Goal: Task Accomplishment & Management: Use online tool/utility

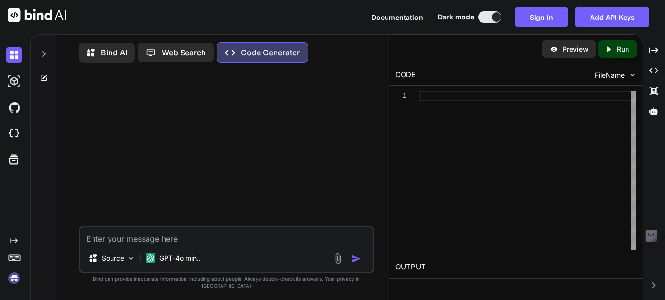
click at [469, 96] on div at bounding box center [527, 170] width 217 height 159
type textarea "</body> </html>"
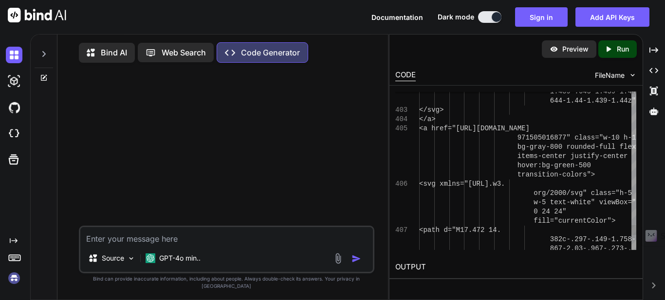
type textarea "x"
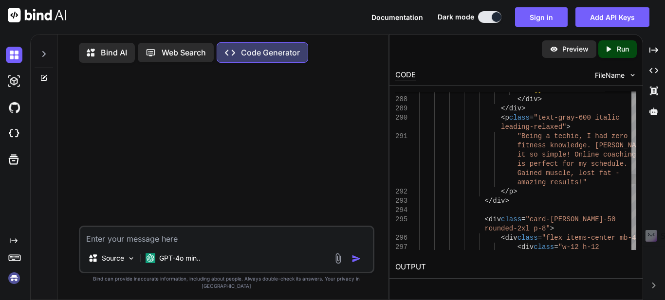
click at [623, 51] on p "Run" at bounding box center [622, 49] width 12 height 10
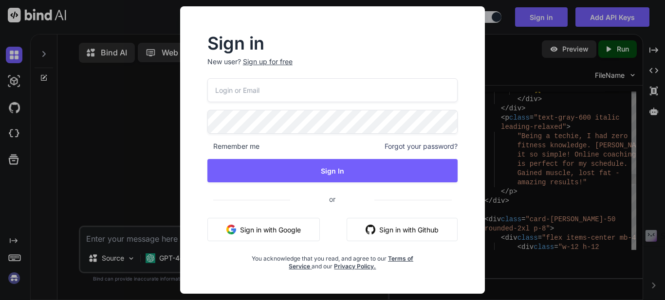
click at [283, 226] on button "Sign in with Google" at bounding box center [263, 229] width 112 height 23
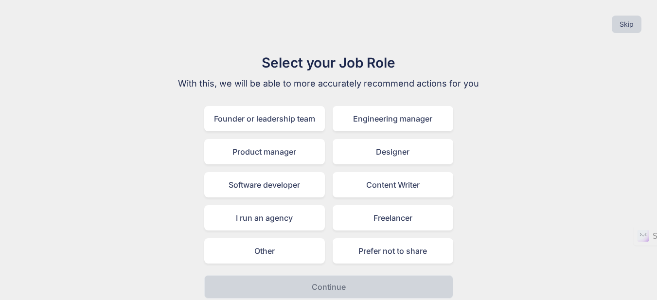
scroll to position [6, 0]
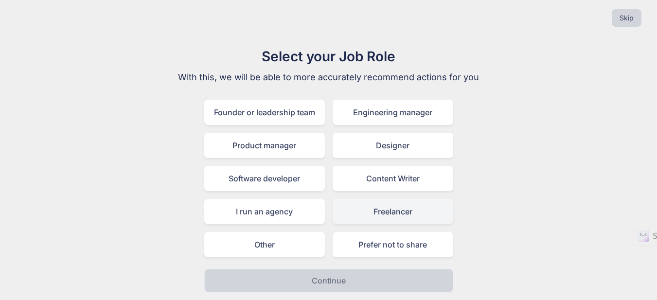
click at [404, 208] on div "Freelancer" at bounding box center [393, 211] width 121 height 25
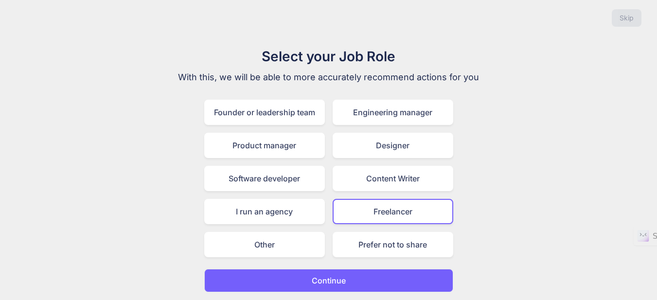
click at [436, 277] on button "Continue" at bounding box center [328, 280] width 249 height 23
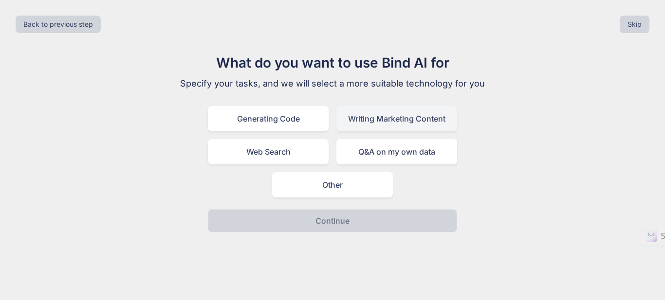
click at [413, 118] on div "Writing Marketing Content" at bounding box center [396, 118] width 121 height 25
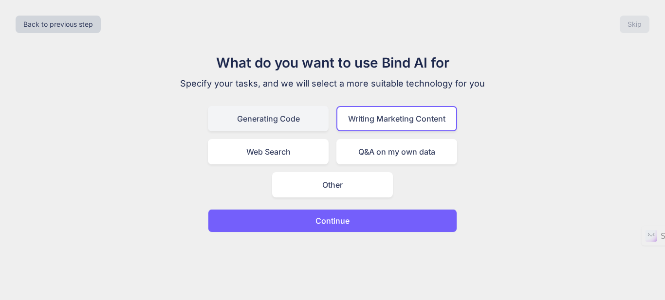
click at [256, 121] on div "Generating Code" at bounding box center [268, 118] width 121 height 25
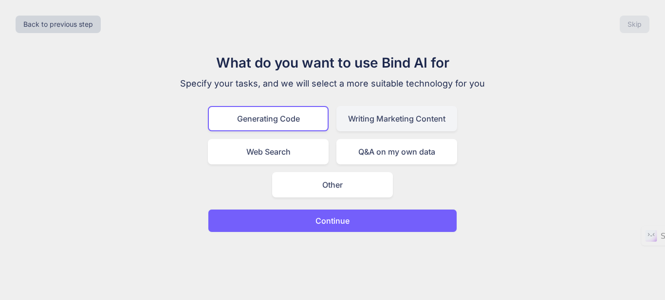
click at [422, 126] on div "Writing Marketing Content" at bounding box center [396, 118] width 121 height 25
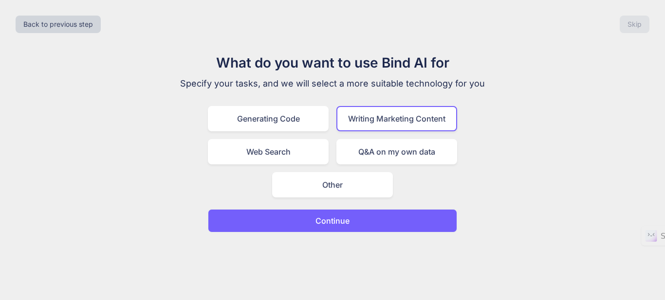
click at [404, 226] on button "Continue" at bounding box center [332, 220] width 249 height 23
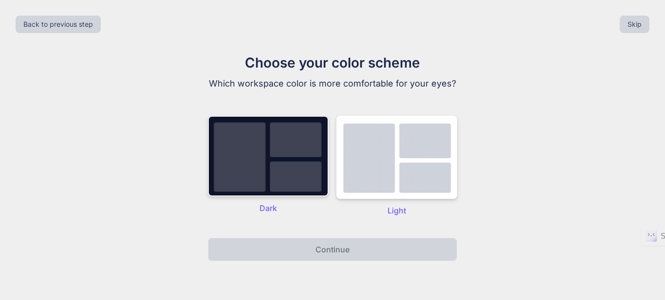
click at [271, 174] on img at bounding box center [268, 156] width 121 height 81
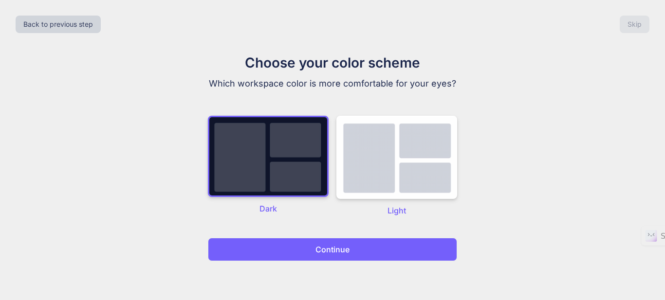
click at [414, 251] on button "Continue" at bounding box center [332, 249] width 249 height 23
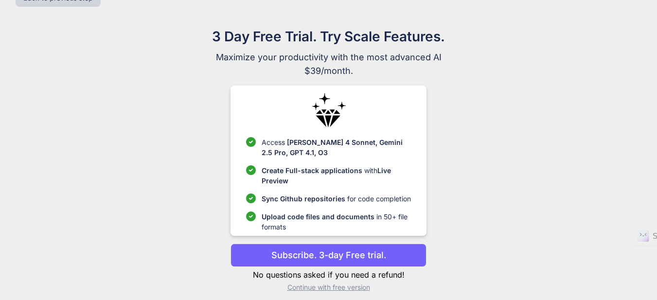
scroll to position [34, 0]
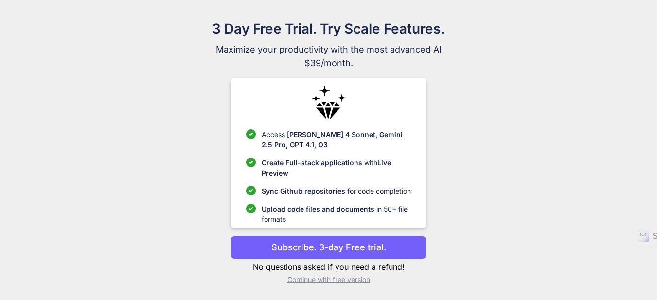
click at [335, 280] on p "Continue with free version" at bounding box center [329, 280] width 196 height 10
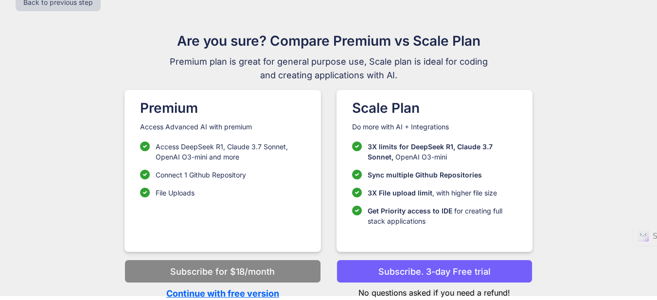
scroll to position [22, 0]
click at [248, 293] on p "Continue with free version" at bounding box center [223, 293] width 196 height 13
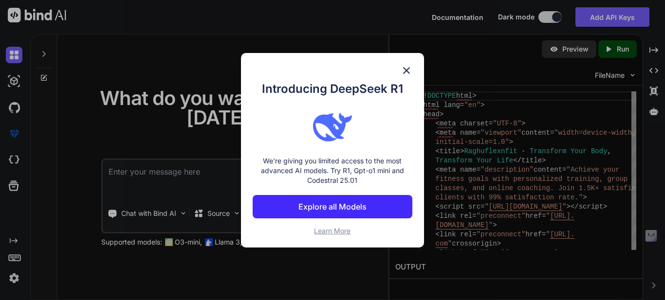
click at [407, 70] on img at bounding box center [406, 71] width 12 height 12
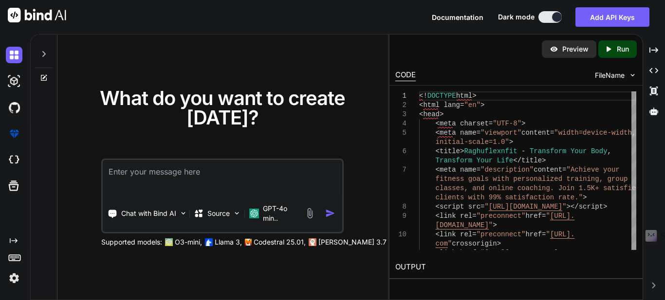
click at [613, 53] on icon "Created with Pixso." at bounding box center [610, 49] width 13 height 9
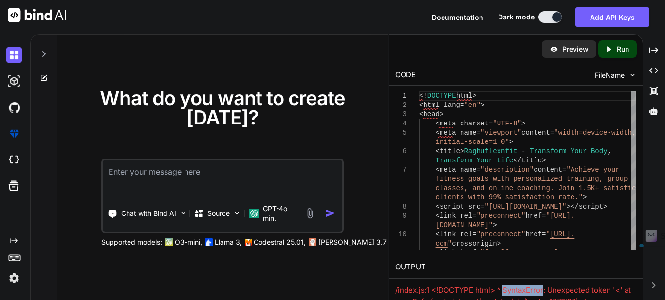
click at [652, 282] on div "Created with Pixso. Created with Pixso. Created with Pixso. Created with Pixso." at bounding box center [654, 171] width 14 height 258
click at [655, 70] on icon "Created with Pixso." at bounding box center [653, 70] width 9 height 9
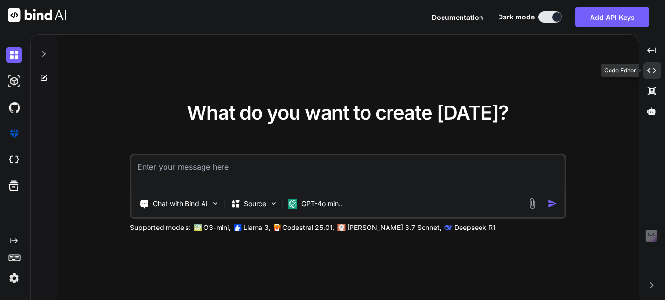
click at [655, 71] on icon at bounding box center [651, 70] width 9 height 5
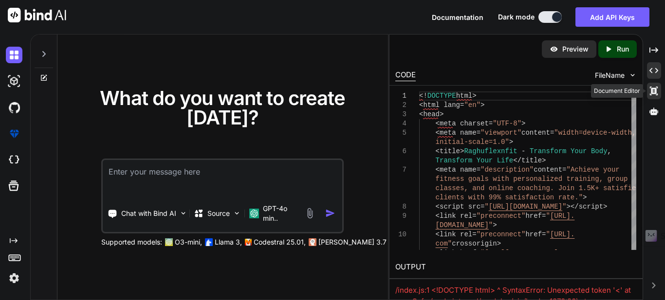
click at [656, 53] on icon at bounding box center [653, 49] width 9 height 5
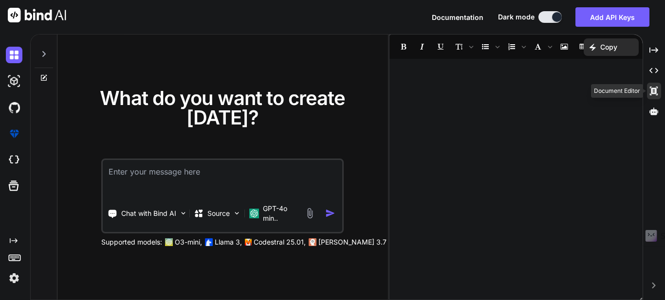
click at [656, 89] on icon at bounding box center [654, 91] width 8 height 9
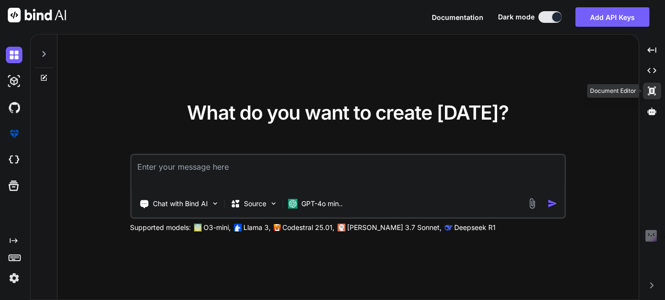
click at [656, 89] on div "Created with Pixso." at bounding box center [652, 91] width 18 height 17
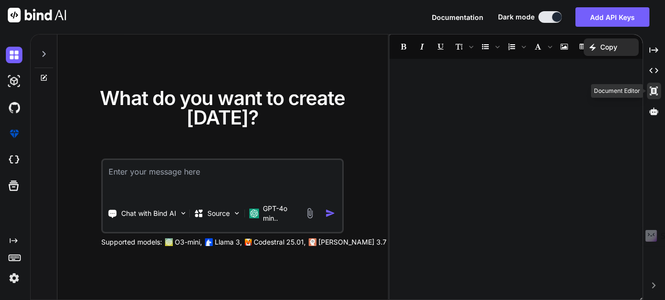
click at [656, 89] on icon at bounding box center [654, 91] width 8 height 9
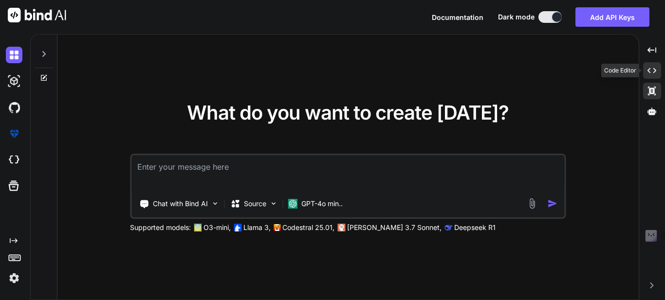
click at [655, 69] on icon "Created with Pixso." at bounding box center [651, 70] width 9 height 9
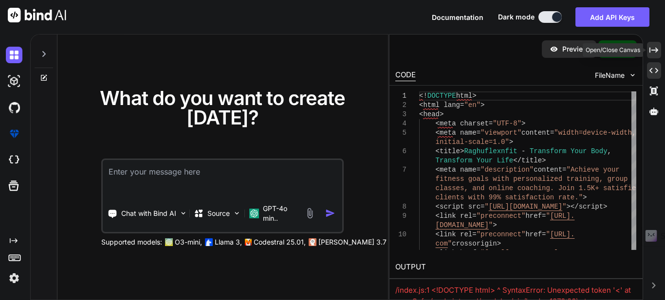
click at [656, 53] on icon "Created with Pixso." at bounding box center [653, 50] width 9 height 9
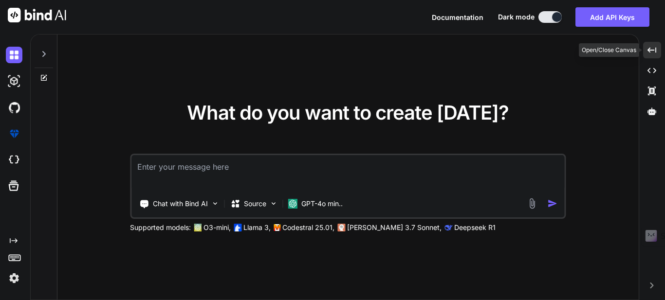
click at [656, 53] on div "Created with Pixso." at bounding box center [652, 50] width 18 height 17
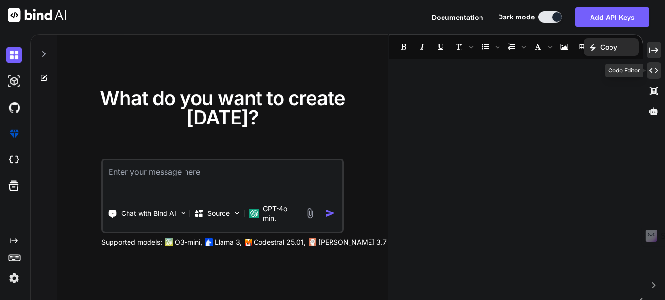
click at [655, 69] on icon "Created with Pixso." at bounding box center [653, 70] width 9 height 9
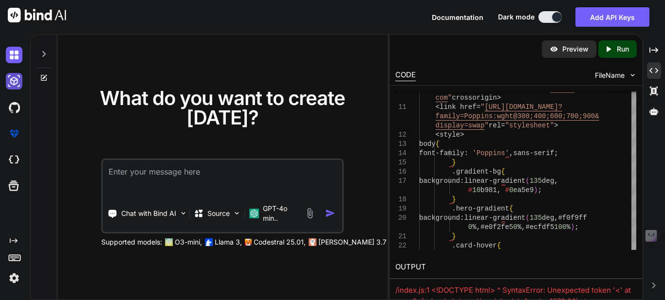
click at [13, 82] on img at bounding box center [14, 81] width 17 height 17
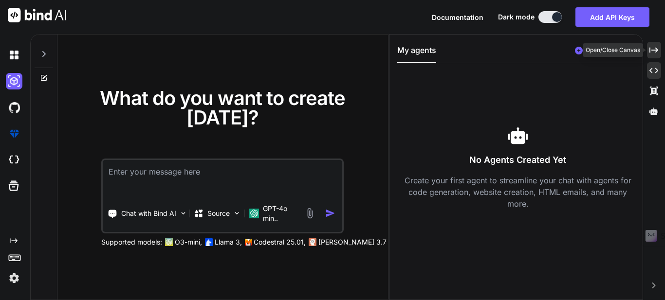
click at [652, 51] on icon "Created with Pixso." at bounding box center [653, 50] width 9 height 9
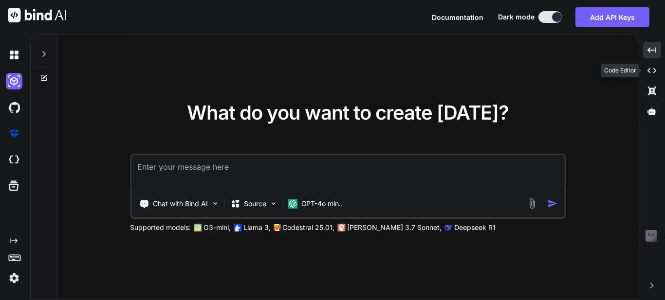
click at [653, 72] on icon "Created with Pixso." at bounding box center [651, 70] width 9 height 9
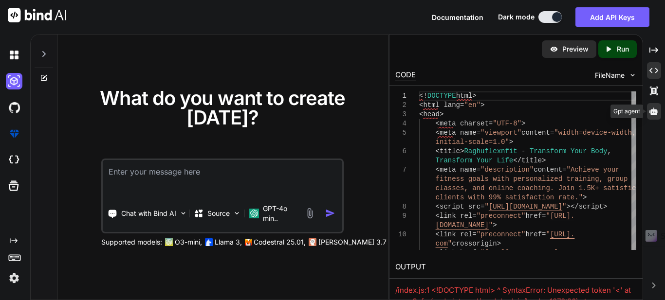
click at [654, 112] on icon at bounding box center [653, 111] width 9 height 9
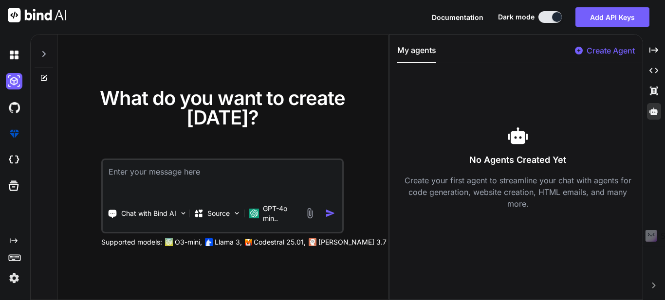
click at [12, 237] on icon "Created with Pixso." at bounding box center [14, 241] width 8 height 8
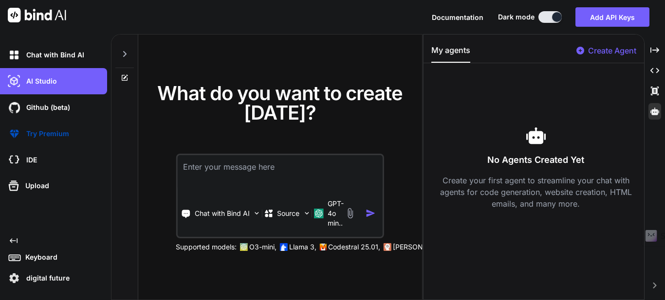
click at [121, 55] on icon at bounding box center [125, 54] width 8 height 8
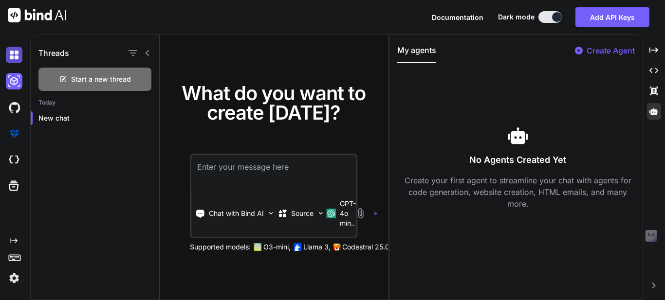
click at [18, 51] on img at bounding box center [14, 55] width 17 height 17
click at [144, 50] on icon at bounding box center [148, 53] width 8 height 8
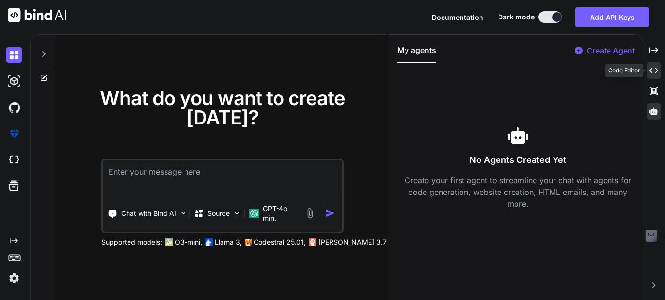
click at [654, 72] on icon "Created with Pixso." at bounding box center [653, 70] width 9 height 9
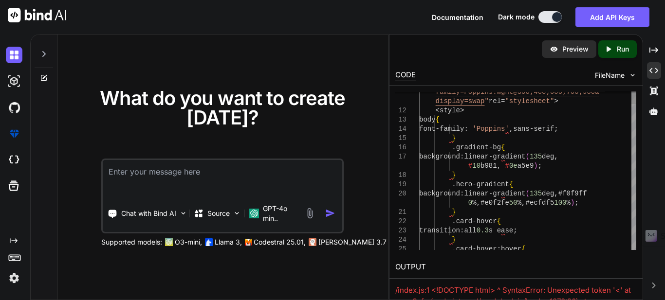
type textarea "<!DOCTYPE html> <html lang="en"> <head> <meta charset="UTF-8"> <meta name="view…"
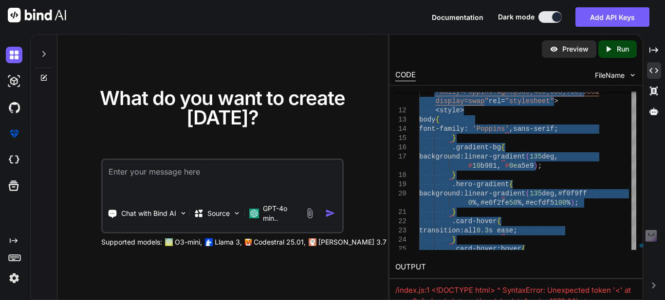
click at [247, 183] on textarea at bounding box center [222, 178] width 239 height 36
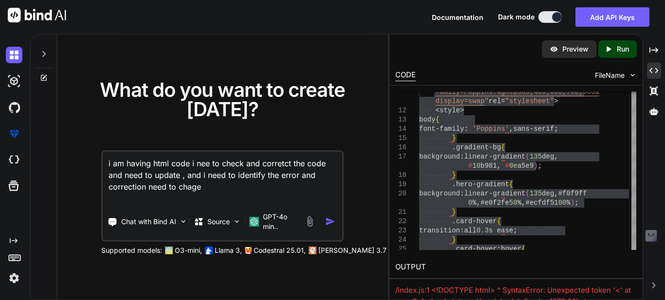
paste textarea "<!DOCTYPE html> <html lang="en"> <head> <meta charset="UTF-8"> <meta name="view…"
type textarea "i am having html code i nee to check and corretct the code and need to update ,…"
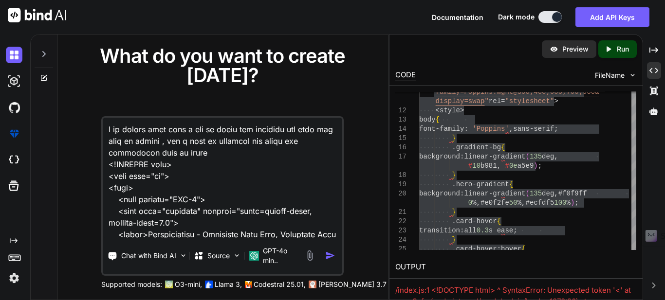
scroll to position [8350, 0]
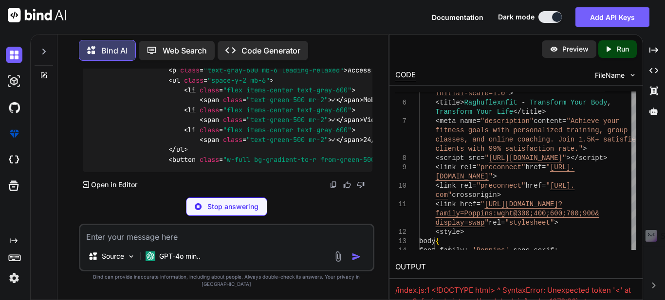
scroll to position [5846, 0]
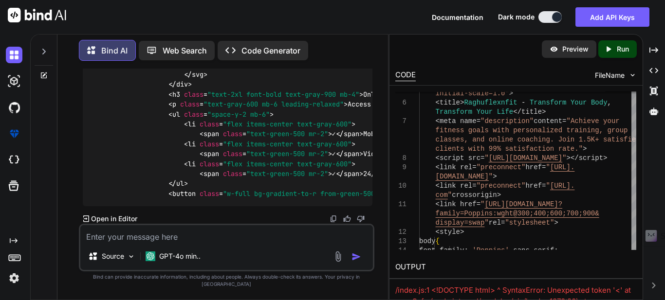
click at [119, 224] on p "Open in Editor" at bounding box center [114, 219] width 46 height 10
click at [117, 224] on p "Open in Editor" at bounding box center [114, 219] width 46 height 10
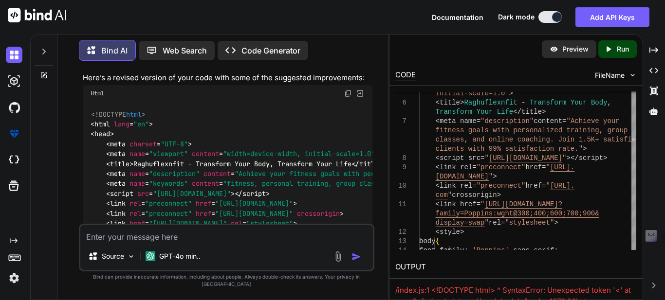
scroll to position [3463, 0]
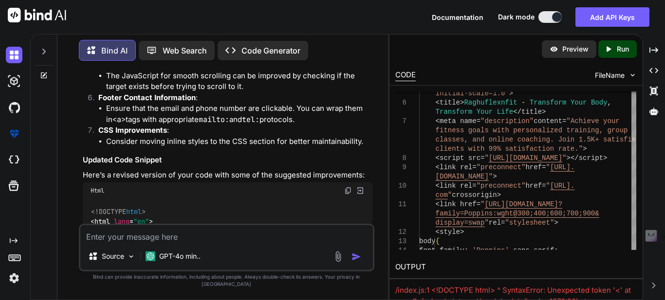
click at [348, 187] on img at bounding box center [348, 191] width 8 height 8
type textarea "<!DOCTYPE html> <html lang="en"> <head> <meta charset="UTF-8"> <meta name="view…"
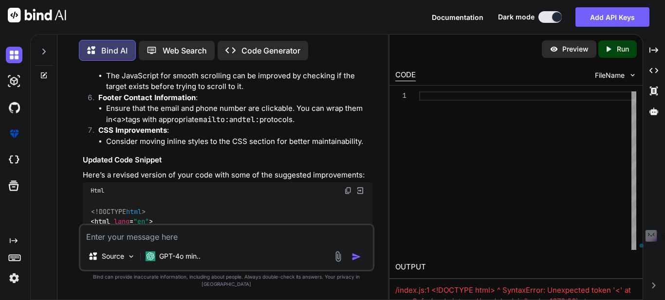
type textarea "hover:shadow-lg transition-all duration-300"> Start Online </button> </"
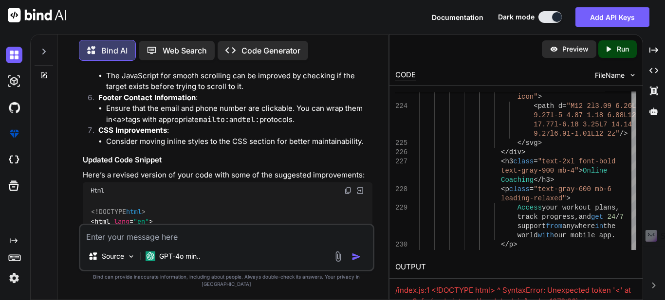
click at [613, 49] on icon "Created with Pixso." at bounding box center [610, 49] width 13 height 9
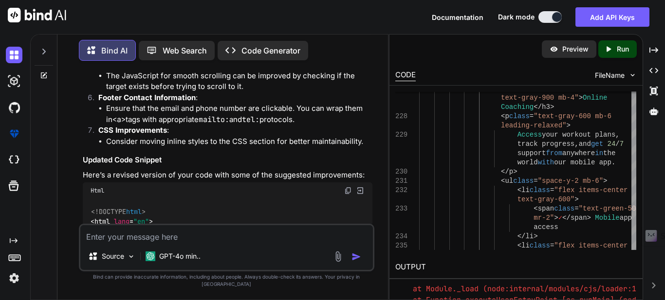
scroll to position [228, 0]
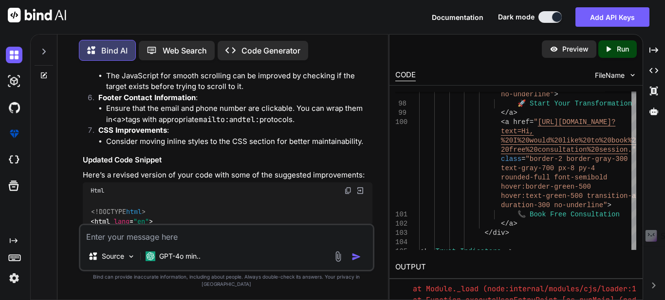
click at [361, 186] on img at bounding box center [360, 190] width 9 height 9
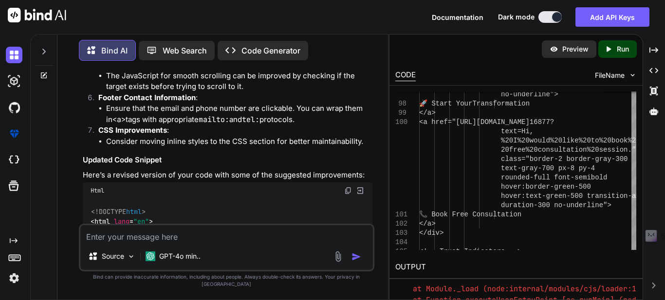
click at [361, 186] on img at bounding box center [360, 190] width 9 height 9
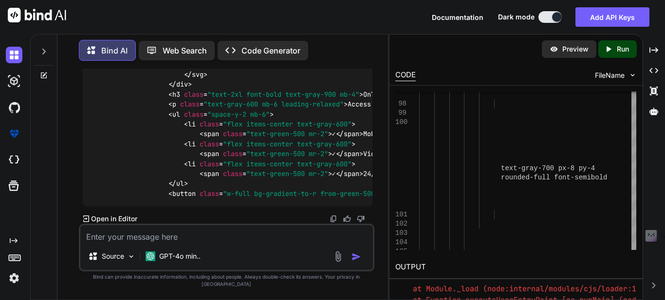
scroll to position [5846, 0]
click at [265, 50] on p "Code Generator" at bounding box center [270, 51] width 59 height 12
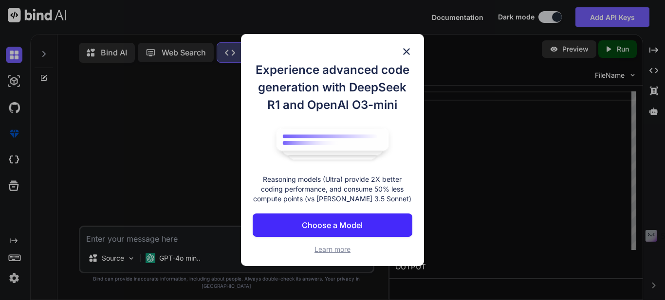
click at [404, 49] on img at bounding box center [406, 52] width 12 height 12
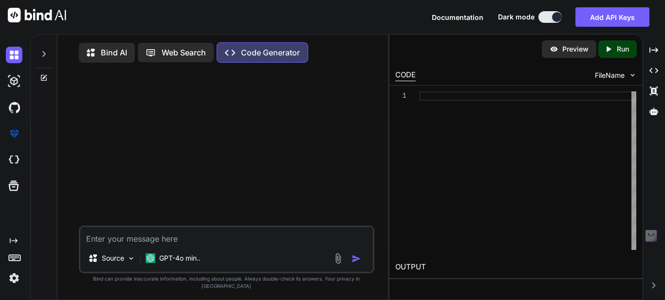
type textarea "x"
click at [173, 50] on p "Web Search" at bounding box center [184, 53] width 44 height 12
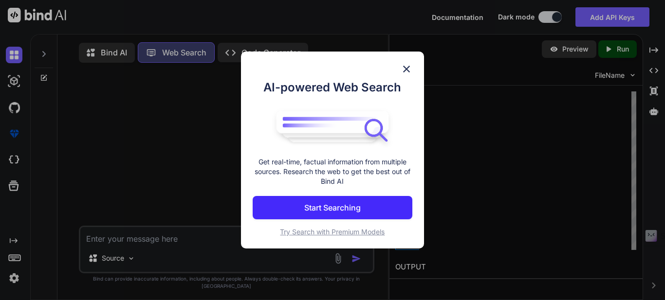
scroll to position [4, 0]
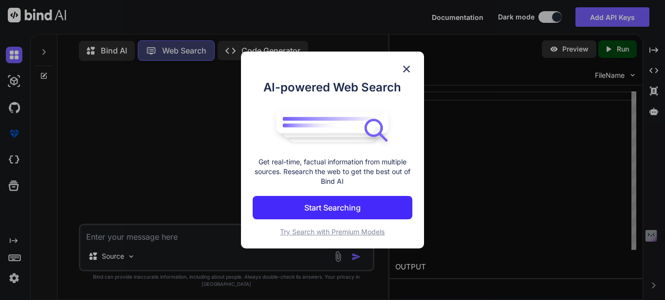
click at [405, 69] on img at bounding box center [406, 69] width 12 height 12
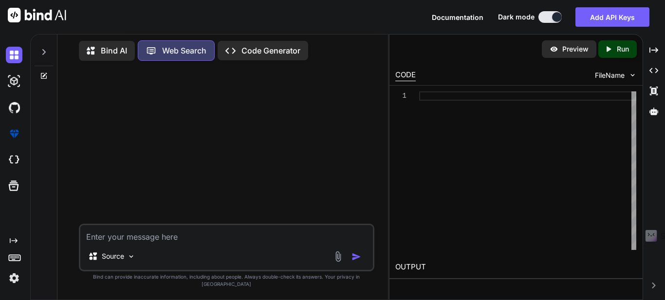
click at [104, 50] on p "Bind AI" at bounding box center [114, 51] width 26 height 12
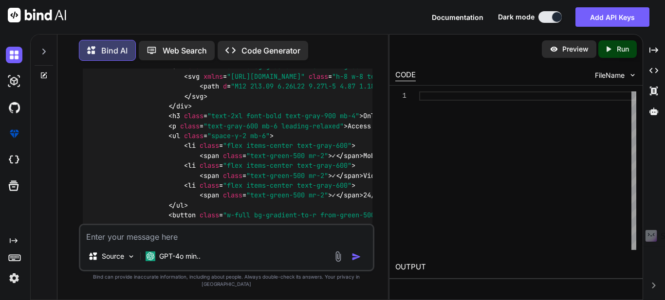
scroll to position [5846, 0]
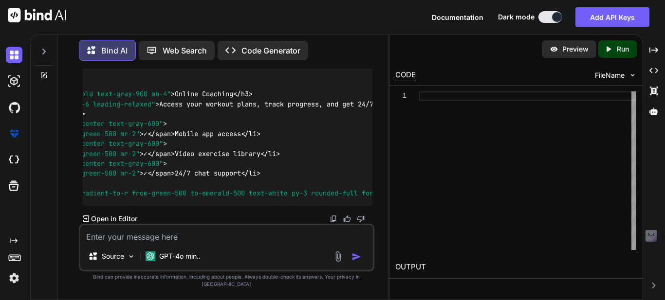
scroll to position [0, 0]
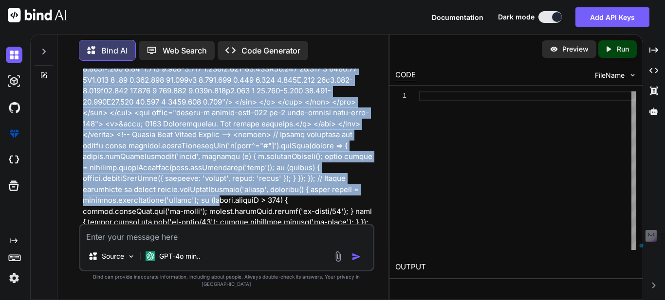
scroll to position [3065, 0]
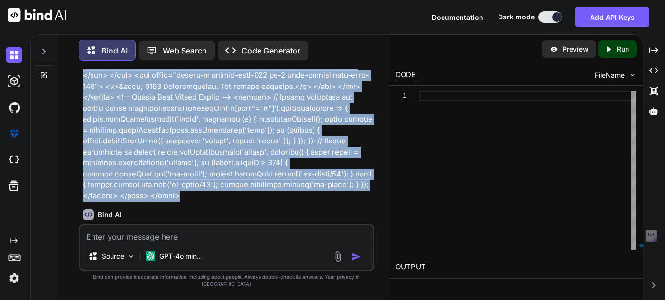
drag, startPoint x: 83, startPoint y: 95, endPoint x: 207, endPoint y: 151, distance: 136.5
copy p "i am having html code i nee to check and corretct the code and need to update ,…"
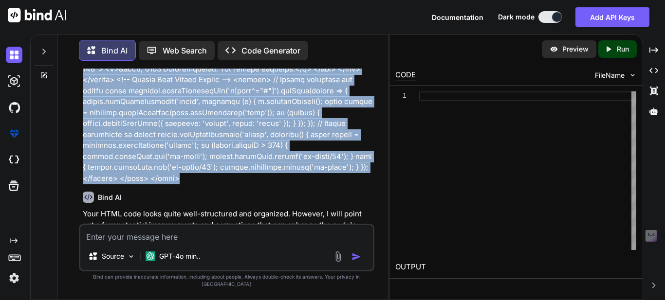
scroll to position [3114, 0]
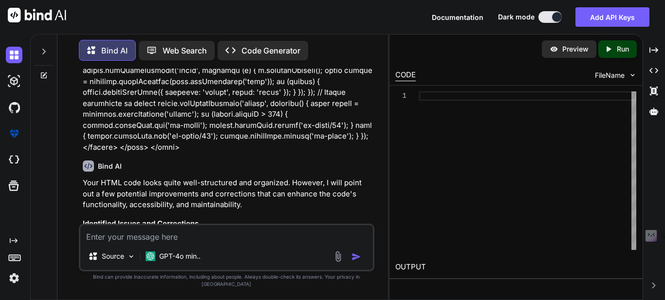
click at [200, 242] on textarea at bounding box center [226, 234] width 292 height 18
paste textarea "i am having html code i nee to check and corretct the code and need to update ,…"
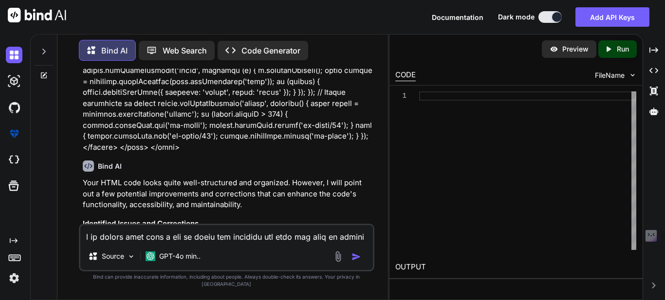
scroll to position [3644, 0]
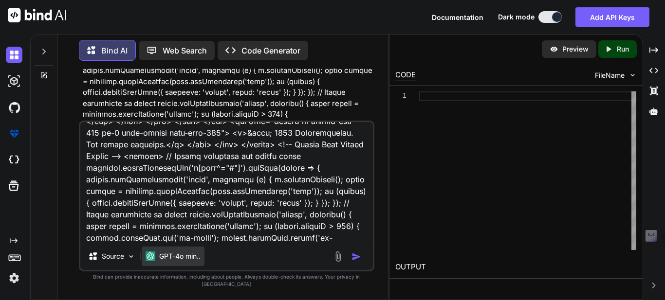
type textarea "i am having html code i nee to check and corretct the code and need to update ,…"
click at [198, 261] on p "GPT-4o min.." at bounding box center [179, 257] width 41 height 10
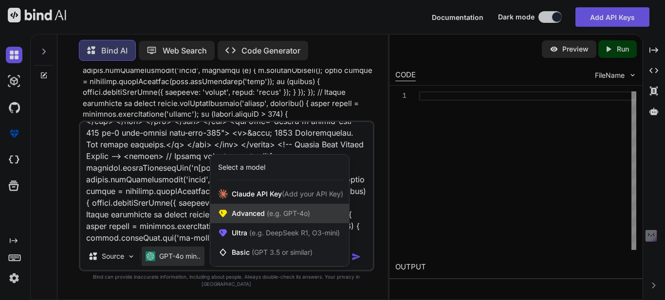
click at [317, 221] on div "Advanced (e.g. GPT-4o)" at bounding box center [279, 213] width 139 height 19
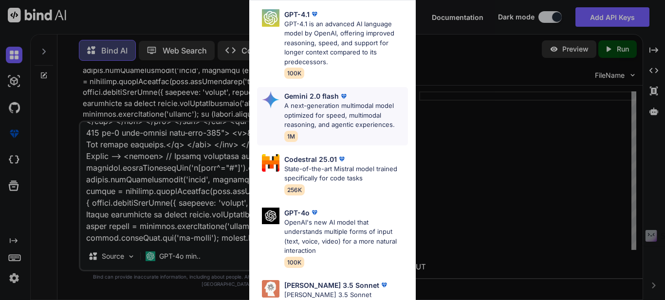
scroll to position [0, 0]
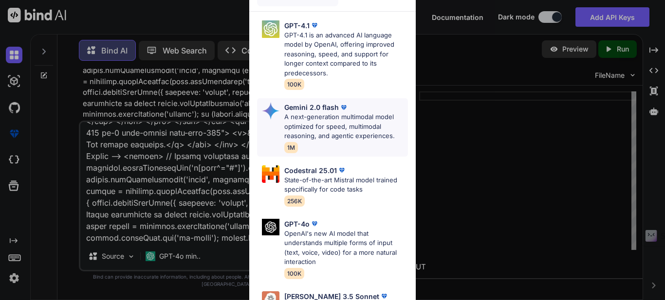
click at [348, 114] on p "A next-generation multimodal model optimized for speed, multimodal reasoning, a…" at bounding box center [346, 126] width 124 height 29
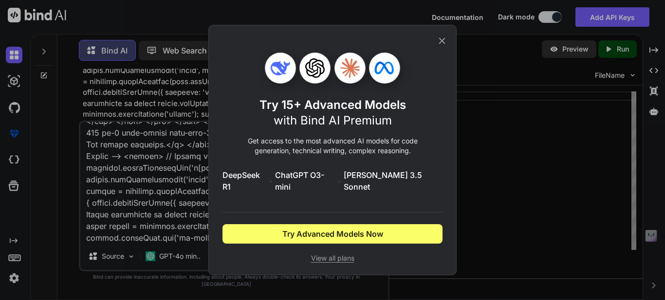
click at [440, 44] on icon at bounding box center [442, 41] width 6 height 6
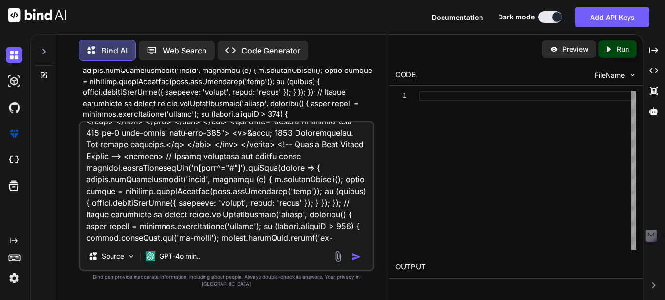
click at [244, 243] on textarea at bounding box center [226, 182] width 292 height 121
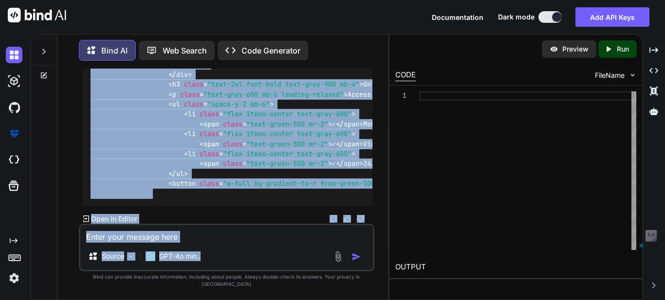
scroll to position [11855, 0]
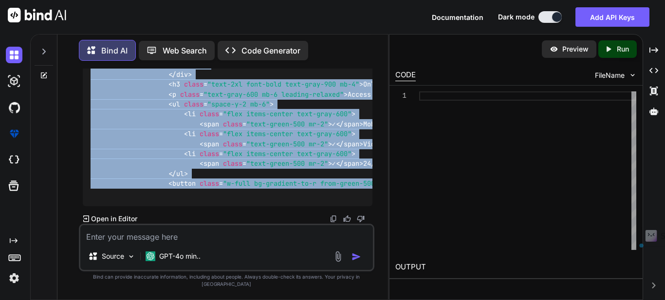
drag, startPoint x: 91, startPoint y: 106, endPoint x: 259, endPoint y: 181, distance: 184.0
copy code "<!DOCTYPE html > < html lang = "en" > < head > < meta charset = "UTF-8" > < met…"
click at [355, 43] on div "Bind AI Web Search Created with Pixso. Code Generator" at bounding box center [226, 50] width 295 height 29
